Goal: Navigation & Orientation: Find specific page/section

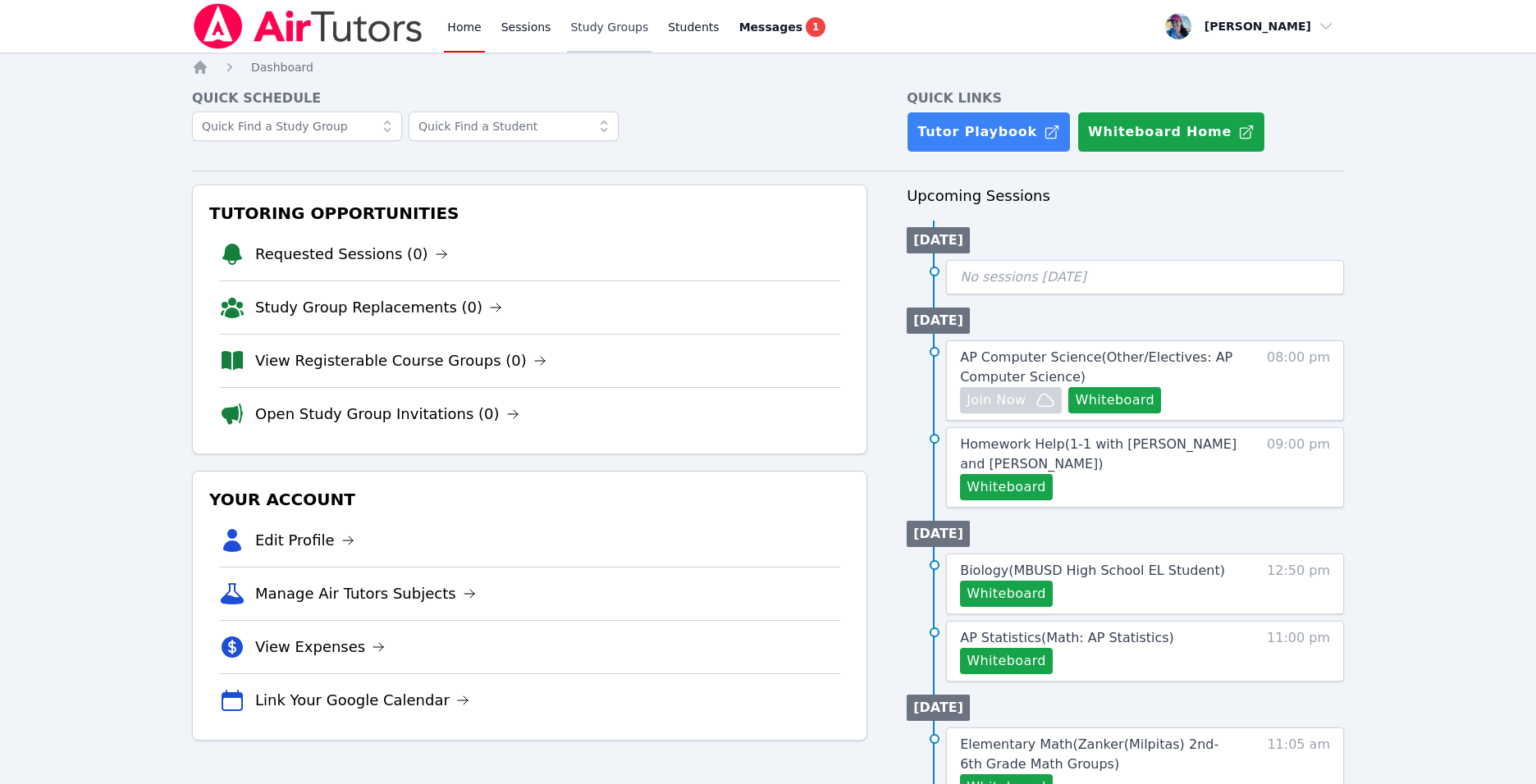
click at [614, 25] on link "Study Groups" at bounding box center [609, 26] width 85 height 52
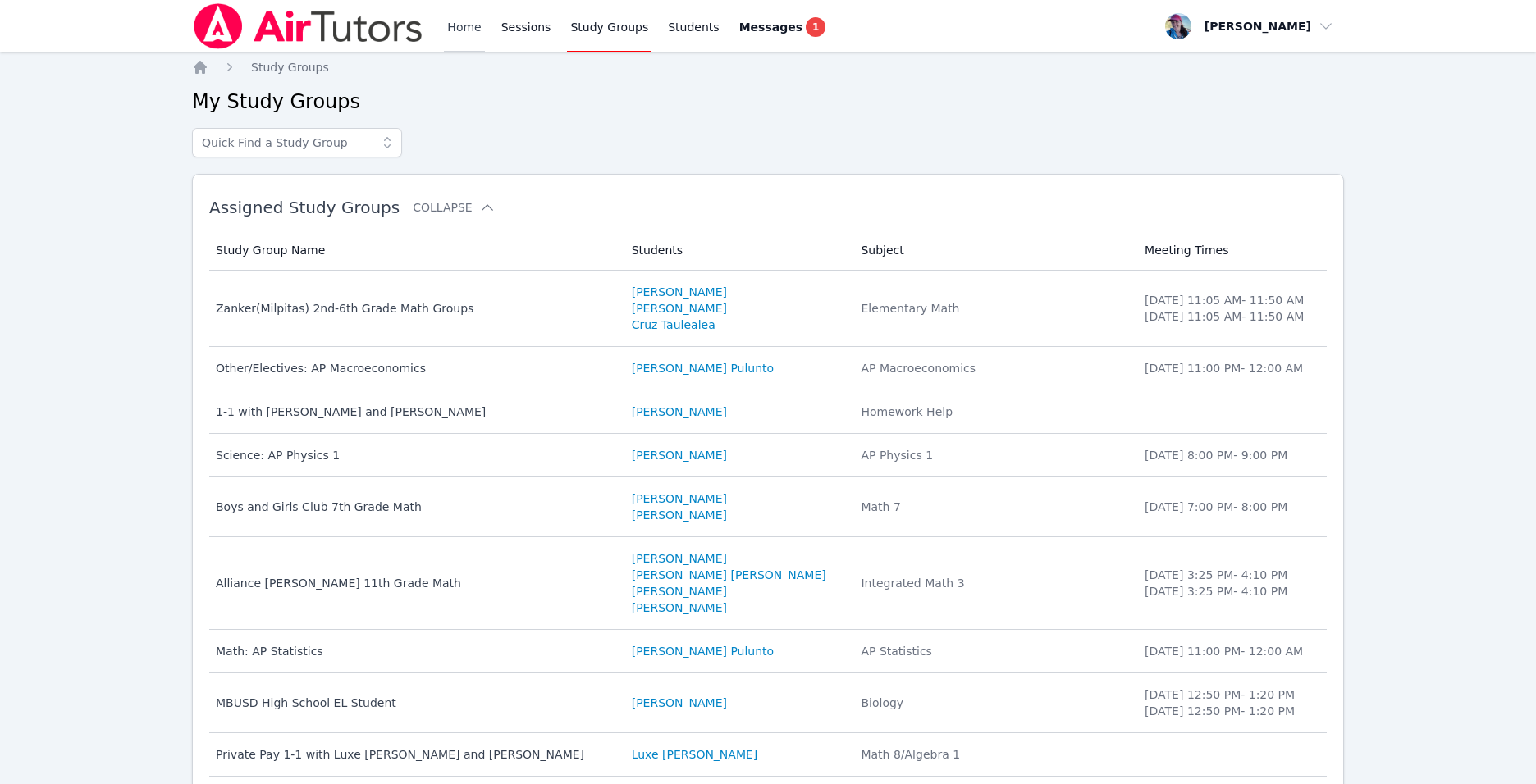
click at [475, 29] on link "Home" at bounding box center [464, 26] width 40 height 52
